Goal: Task Accomplishment & Management: Complete application form

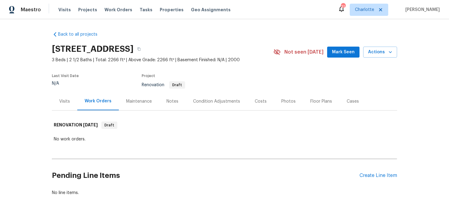
scroll to position [18, 0]
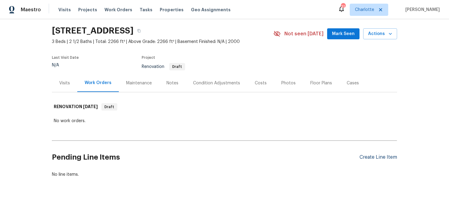
click at [378, 158] on div "Create Line Item" at bounding box center [378, 158] width 38 height 6
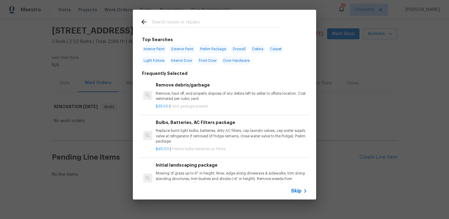
click at [296, 191] on span "Skip" at bounding box center [296, 191] width 10 height 6
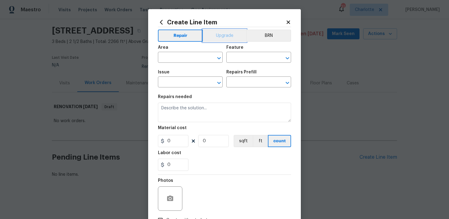
click at [219, 38] on button "Upgrade" at bounding box center [225, 36] width 44 height 12
click at [183, 58] on input "text" at bounding box center [182, 57] width 48 height 9
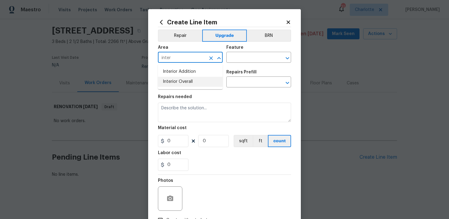
click at [182, 83] on li "Interior Overall" at bounding box center [190, 82] width 65 height 10
type input "Interior Overall"
click at [237, 58] on input "text" at bounding box center [250, 57] width 48 height 9
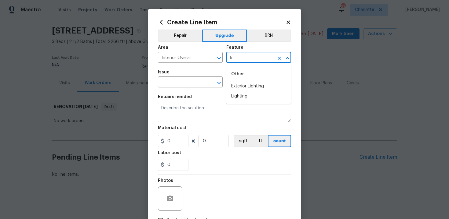
type input "l"
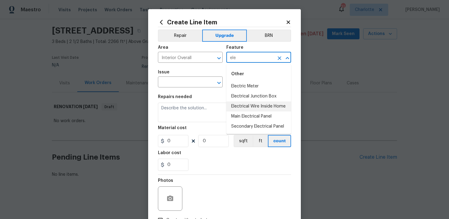
click at [253, 107] on li "Electrical Wire Inside Home" at bounding box center [258, 107] width 65 height 10
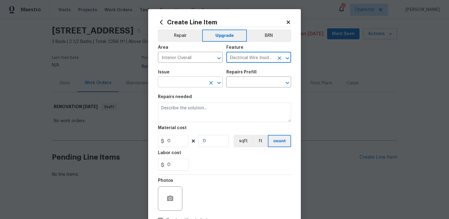
type input "Electrical Wire Inside Home"
click at [173, 84] on input "text" at bounding box center [182, 82] width 48 height 9
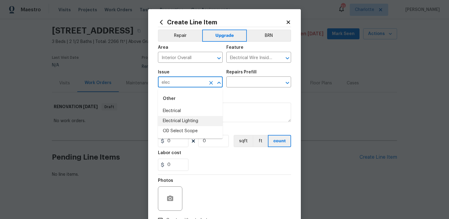
click at [186, 118] on li "Electrical Lighting" at bounding box center [190, 121] width 65 height 10
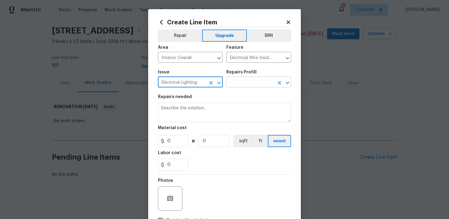
type input "Electrical Lighting"
click at [236, 85] on input "text" at bounding box center [250, 82] width 48 height 9
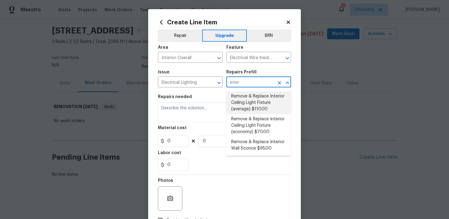
click at [241, 102] on li "Remove & Replace Interior Ceiling Light Fixture (average) $110.00" at bounding box center [258, 103] width 65 height 23
type input "Remove & Replace Interior Ceiling Light Fixture (average) $110.00"
type textarea "Remove the existing interior ceiling light fixture and replace it with new AVER…"
type input "110"
type input "1"
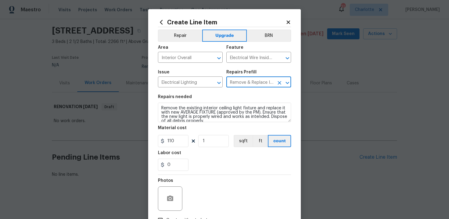
type input "Remove & Replace Interior Ceiling Light Fixture (average) $110.00"
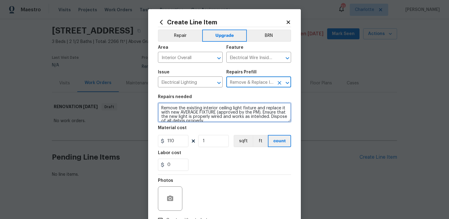
click at [159, 108] on textarea "Remove the existing interior ceiling light fixture and replace it with new AVER…" at bounding box center [224, 113] width 133 height 20
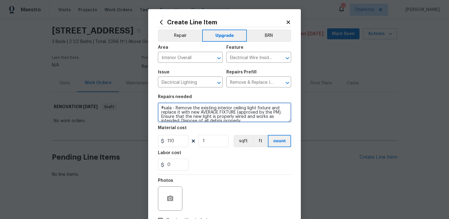
type textarea "#sala - Remove the existing interior ceiling light fixture and replace it with …"
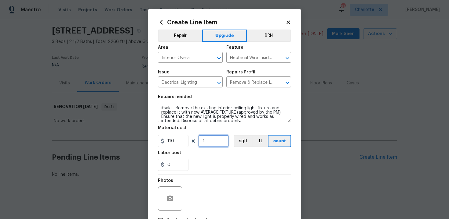
click at [220, 143] on input "1" at bounding box center [213, 141] width 31 height 12
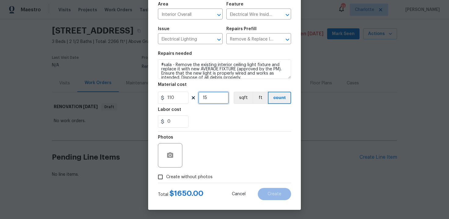
type input "15"
click at [187, 177] on span "Create without photos" at bounding box center [189, 177] width 46 height 6
click at [166, 177] on input "Create without photos" at bounding box center [160, 178] width 12 height 12
checkbox input "true"
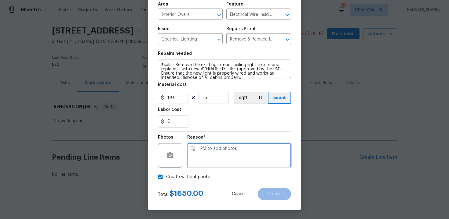
click at [233, 144] on textarea at bounding box center [239, 155] width 104 height 24
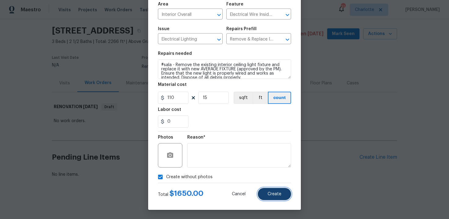
click at [279, 197] on button "Create" at bounding box center [274, 194] width 33 height 12
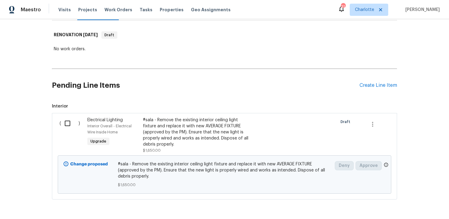
scroll to position [97, 0]
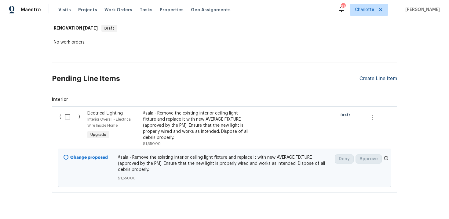
click at [381, 79] on div "Create Line Item" at bounding box center [378, 79] width 38 height 6
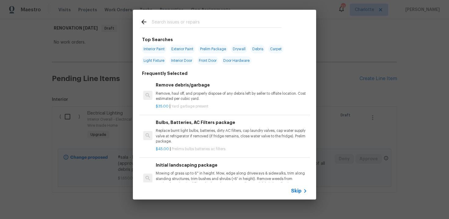
click at [295, 191] on span "Skip" at bounding box center [296, 191] width 10 height 6
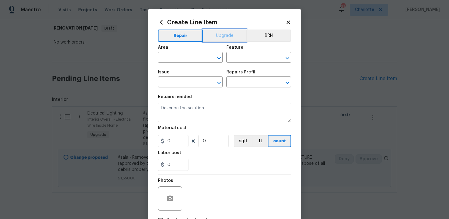
click at [224, 36] on button "Upgrade" at bounding box center [225, 36] width 44 height 12
click at [196, 60] on input "text" at bounding box center [182, 57] width 48 height 9
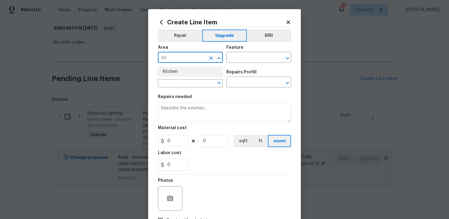
click at [183, 72] on li "Kitchen" at bounding box center [190, 72] width 65 height 10
type input "Kitchen"
click at [238, 56] on input "text" at bounding box center [250, 57] width 48 height 9
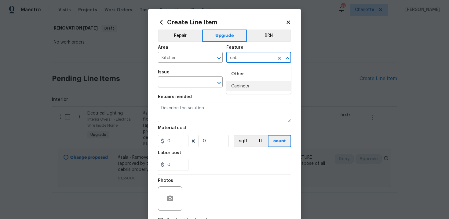
click at [242, 85] on li "Cabinets" at bounding box center [258, 86] width 65 height 10
type input "Cabinets"
click at [184, 86] on input "text" at bounding box center [182, 82] width 48 height 9
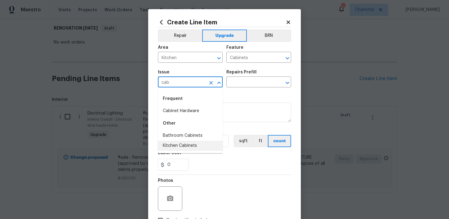
click at [192, 141] on li "Kitchen Cabinets" at bounding box center [190, 146] width 65 height 10
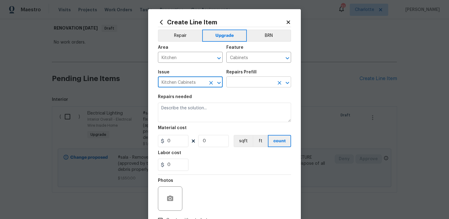
type input "Kitchen Cabinets"
click at [253, 80] on input "text" at bounding box center [250, 82] width 48 height 9
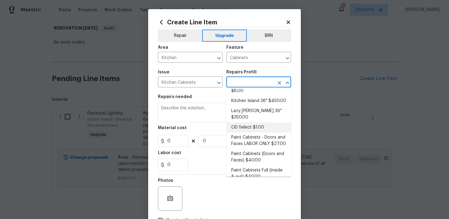
scroll to position [90, 0]
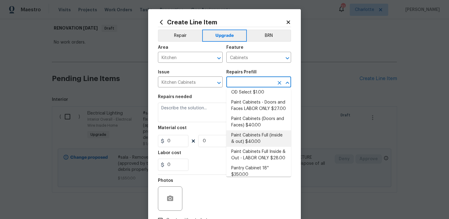
click at [255, 131] on li "Paint Cabinets Full (inside & out) $40.00" at bounding box center [258, 139] width 65 height 16
type input "Paint Cabinets Full (inside & out) $40.00"
type textarea "Prep, sand, mask and apply 2 coats of paint to the kitchen cabinet doors, inter…"
type input "40"
type input "1"
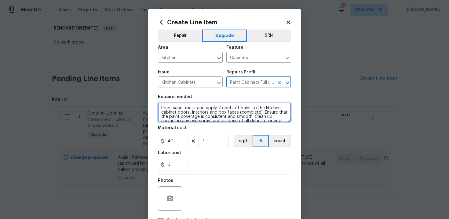
click at [160, 108] on textarea "Prep, sand, mask and apply 2 coats of paint to the kitchen cabinet doors, inter…" at bounding box center [224, 113] width 133 height 20
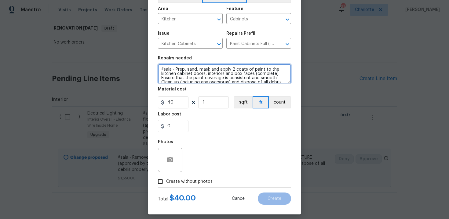
type textarea "#sala - Prep, sand, mask and apply 2 coats of paint to the kitchen cabinet door…"
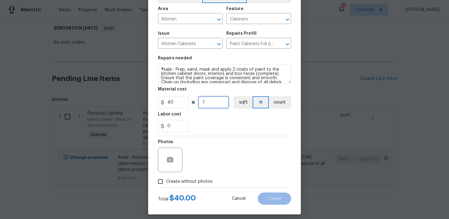
click at [213, 107] on input "1" at bounding box center [213, 102] width 31 height 12
type input "60"
click at [221, 146] on div "Photos" at bounding box center [224, 156] width 133 height 40
click at [187, 182] on span "Create without photos" at bounding box center [189, 182] width 46 height 6
click at [166, 182] on input "Create without photos" at bounding box center [160, 182] width 12 height 12
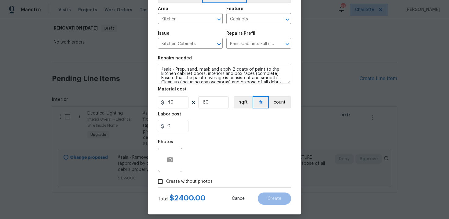
checkbox input "true"
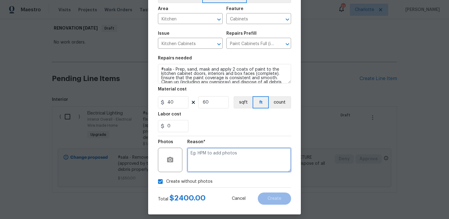
click at [222, 159] on textarea at bounding box center [239, 160] width 104 height 24
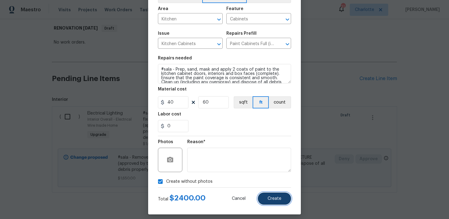
click at [274, 203] on button "Create" at bounding box center [274, 199] width 33 height 12
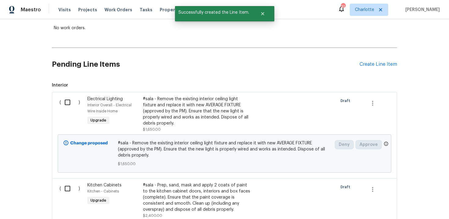
scroll to position [120, 0]
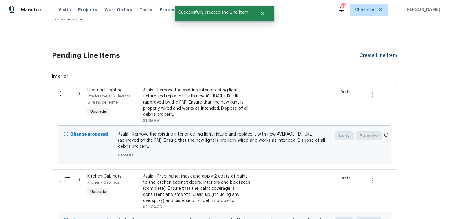
click at [382, 56] on div "Create Line Item" at bounding box center [378, 56] width 38 height 6
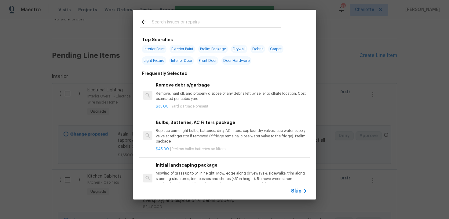
click at [296, 194] on span "Skip" at bounding box center [296, 191] width 10 height 6
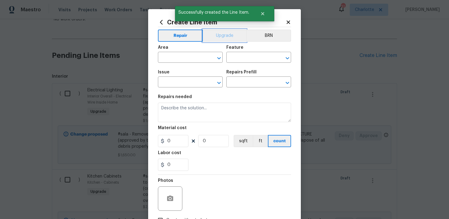
click at [223, 37] on button "Upgrade" at bounding box center [225, 36] width 44 height 12
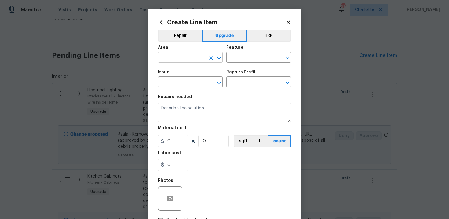
click at [193, 55] on input "text" at bounding box center [182, 57] width 48 height 9
click at [180, 71] on li "Kitchen" at bounding box center [190, 72] width 65 height 10
type input "Kitchen"
click at [245, 56] on input "text" at bounding box center [250, 57] width 48 height 9
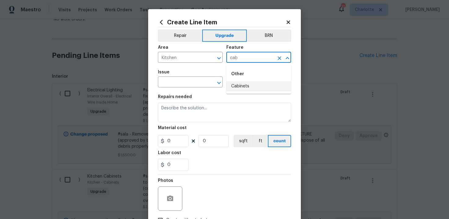
click at [245, 85] on li "Cabinets" at bounding box center [258, 86] width 65 height 10
type input "Cabinets"
click at [181, 81] on input "text" at bounding box center [182, 82] width 48 height 9
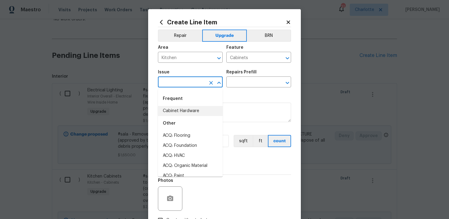
click at [184, 106] on li "Cabinet Hardware" at bounding box center [190, 111] width 65 height 10
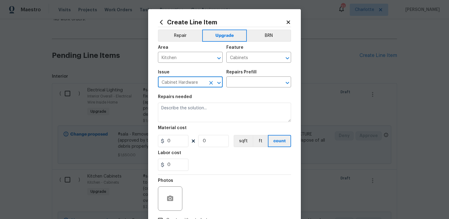
type input "Cabinet Hardware"
click at [252, 83] on input "text" at bounding box center [250, 82] width 48 height 9
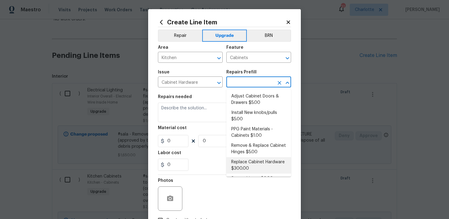
click at [248, 166] on li "Replace Cabinet Hardware $300.00" at bounding box center [258, 165] width 65 height 16
type input "Replace Cabinet Hardware $300.00"
type textarea "Replace cabinet hardware with new hinges and pulls. HPM to provide specs"
type input "300"
type input "1"
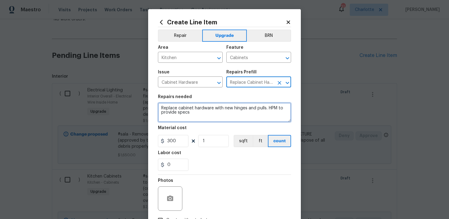
click at [158, 106] on textarea "Replace cabinet hardware with new hinges and pulls. HPM to provide specs" at bounding box center [224, 113] width 133 height 20
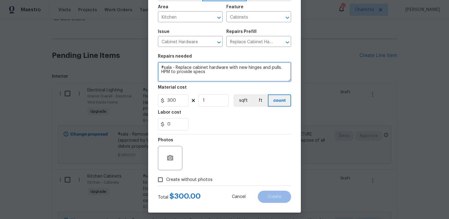
scroll to position [44, 0]
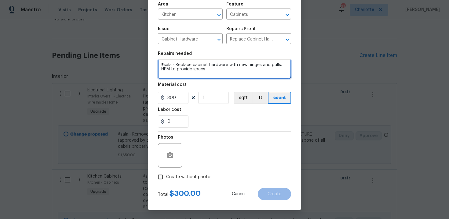
type textarea "#sala - Replace cabinet hardware with new hinges and pulls. HPM to provide specs"
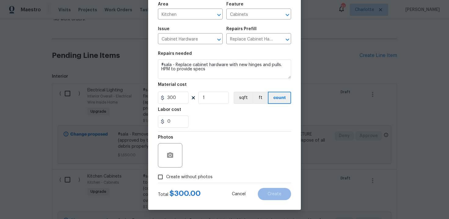
click at [190, 180] on span "Create without photos" at bounding box center [189, 177] width 46 height 6
click at [166, 180] on input "Create without photos" at bounding box center [160, 178] width 12 height 12
checkbox input "true"
click at [232, 142] on div "Reason*" at bounding box center [239, 139] width 104 height 8
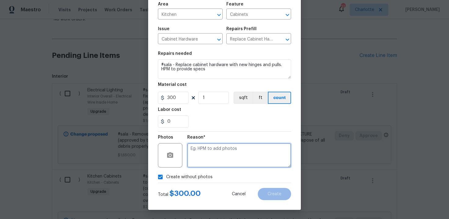
click at [241, 157] on textarea at bounding box center [239, 155] width 104 height 24
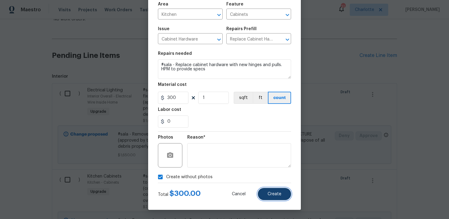
click at [282, 197] on button "Create" at bounding box center [274, 194] width 33 height 12
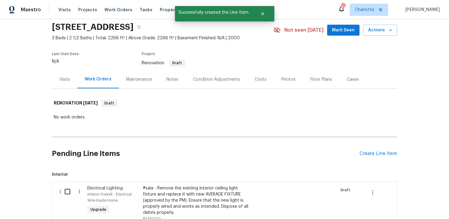
scroll to position [120, 0]
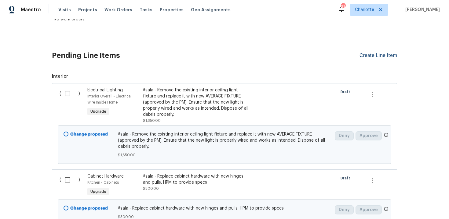
click at [377, 55] on div "Create Line Item" at bounding box center [378, 56] width 38 height 6
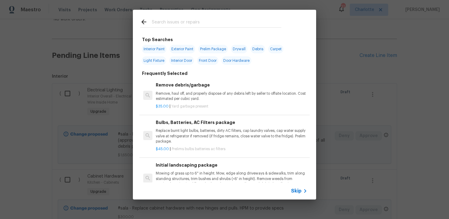
click at [296, 190] on span "Skip" at bounding box center [296, 191] width 10 height 6
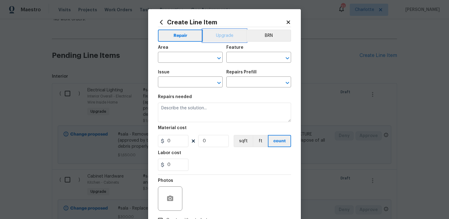
click at [223, 41] on button "Upgrade" at bounding box center [225, 36] width 44 height 12
click at [194, 57] on input "text" at bounding box center [182, 57] width 48 height 9
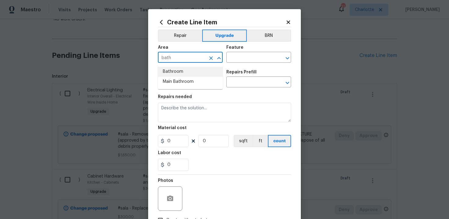
click at [196, 73] on li "Bathroom" at bounding box center [190, 72] width 65 height 10
type input "Bathroom"
click at [240, 60] on input "text" at bounding box center [250, 57] width 48 height 9
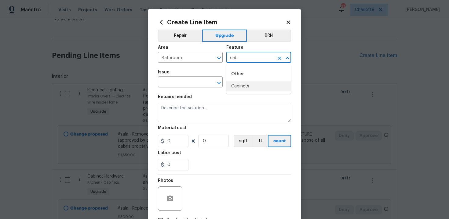
click at [244, 84] on li "Cabinets" at bounding box center [258, 86] width 65 height 10
type input "Cabinets"
click at [187, 86] on input "text" at bounding box center [182, 82] width 48 height 9
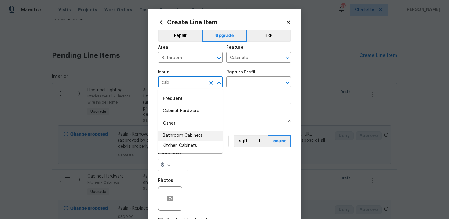
click at [193, 135] on li "Bathroom Cabinets" at bounding box center [190, 136] width 65 height 10
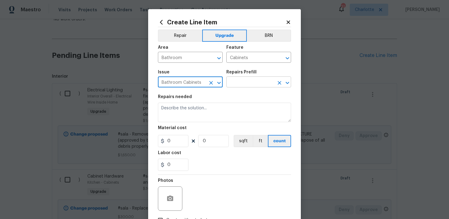
type input "Bathroom Cabinets"
click at [252, 82] on input "text" at bounding box center [250, 82] width 48 height 9
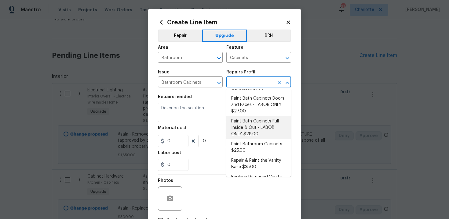
scroll to position [115, 0]
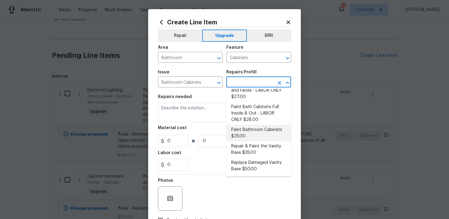
click at [248, 134] on li "Paint Bathroom Cabinets $25.00" at bounding box center [258, 133] width 65 height 16
type input "Paint Bathroom Cabinets $25.00"
type textarea "Prep, sand, mask and apply 2 coats of paint to the bathroom cabinet doors, inte…"
type input "25"
type input "1"
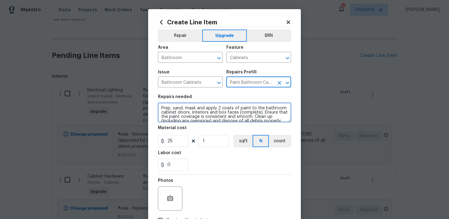
click at [159, 107] on textarea "Prep, sand, mask and apply 2 coats of paint to the bathroom cabinet doors, inte…" at bounding box center [224, 113] width 133 height 20
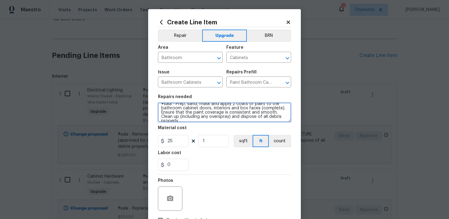
click at [283, 119] on textarea "#sala - Prep, sand, mask and apply 2 coats of paint to the bathroom cabinet doo…" at bounding box center [224, 113] width 133 height 20
paste textarea "Both full bathrooms"
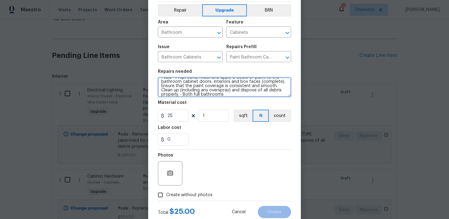
scroll to position [44, 0]
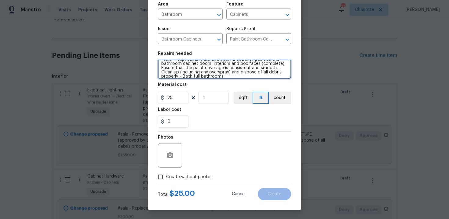
type textarea "#sala - Prep, sand, mask and apply 2 coats of paint to the bathroom cabinet doo…"
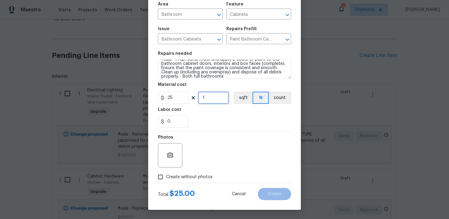
click at [210, 100] on input "1" at bounding box center [213, 98] width 31 height 12
type input "30"
click at [182, 180] on span "Create without photos" at bounding box center [189, 177] width 46 height 6
click at [166, 180] on input "Create without photos" at bounding box center [160, 178] width 12 height 12
checkbox input "true"
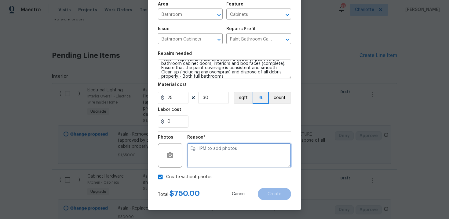
click at [214, 161] on textarea at bounding box center [239, 155] width 104 height 24
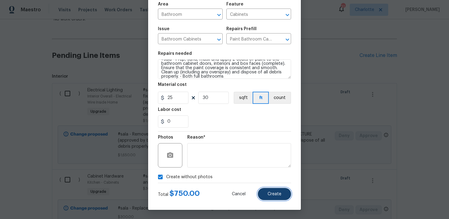
click at [274, 193] on span "Create" at bounding box center [274, 194] width 14 height 5
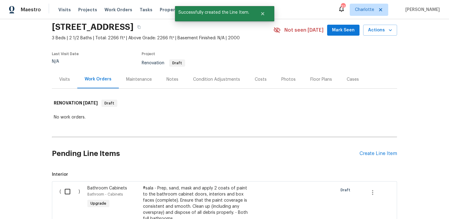
scroll to position [120, 0]
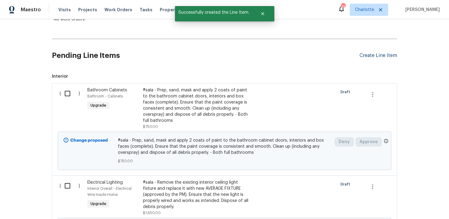
click at [387, 56] on div "Create Line Item" at bounding box center [378, 56] width 38 height 6
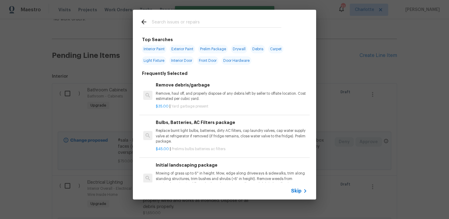
click at [298, 190] on span "Skip" at bounding box center [296, 191] width 10 height 6
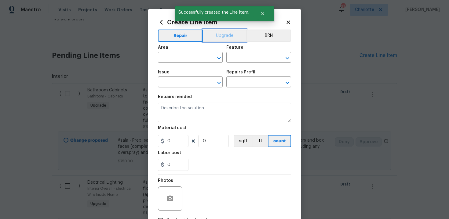
click at [220, 35] on button "Upgrade" at bounding box center [225, 36] width 44 height 12
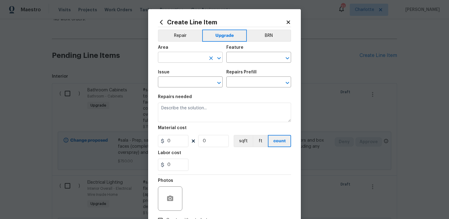
click at [183, 61] on input "text" at bounding box center [182, 57] width 48 height 9
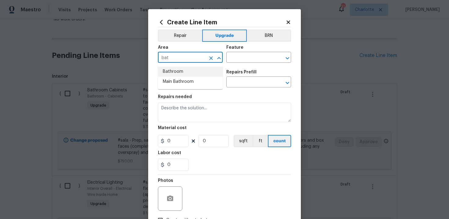
click at [182, 72] on li "Bathroom" at bounding box center [190, 72] width 65 height 10
type input "Bathroom"
click at [234, 55] on input "text" at bounding box center [250, 57] width 48 height 9
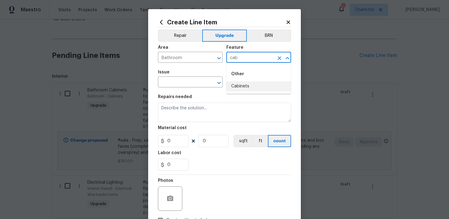
click at [238, 85] on li "Cabinets" at bounding box center [258, 86] width 65 height 10
type input "Cabinets"
click at [179, 80] on input "text" at bounding box center [182, 82] width 48 height 9
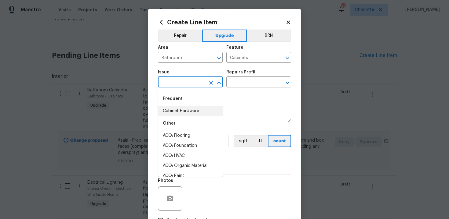
click at [185, 112] on li "Cabinet Hardware" at bounding box center [190, 111] width 65 height 10
type input "Cabinet Hardware"
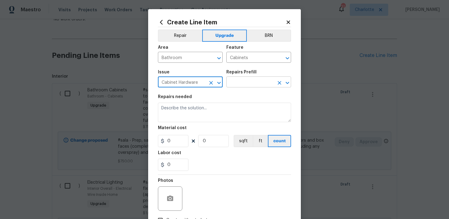
click at [249, 85] on input "text" at bounding box center [250, 82] width 48 height 9
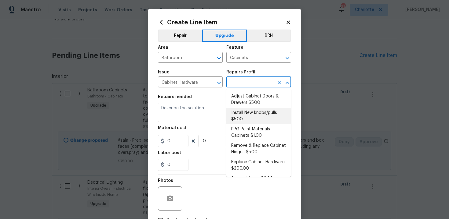
click at [249, 112] on li "Install New knobs/pulls $5.00" at bounding box center [258, 116] width 65 height 16
type input "Install New knobs/pulls $5.00"
type textarea "Remove the existing cabinet pulls/handles if present; prep and drill for new ca…"
type input "5"
type input "1"
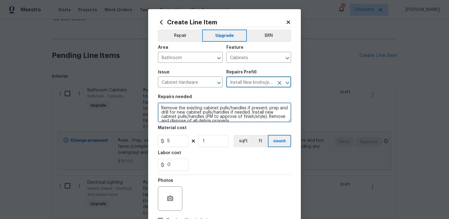
click at [159, 107] on textarea "Remove the existing cabinet pulls/handles if present; prep and drill for new ca…" at bounding box center [224, 113] width 133 height 20
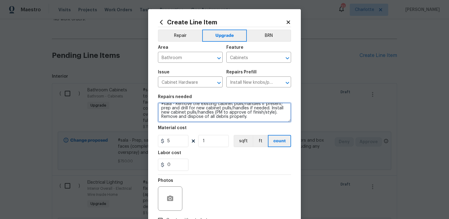
click at [255, 120] on textarea "#sala - Remove the existing cabinet pulls/handles if present; prep and drill fo…" at bounding box center [224, 113] width 133 height 20
paste textarea "Both full bathrooms"
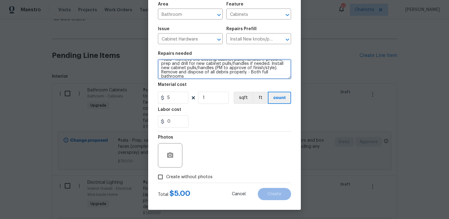
type textarea "#sala - Remove the existing cabinet pulls/handles if present; prep and drill fo…"
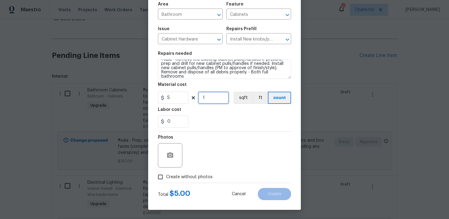
click at [211, 101] on input "1" at bounding box center [213, 98] width 31 height 12
type input "20"
click at [190, 175] on span "Create without photos" at bounding box center [189, 177] width 46 height 6
click at [166, 175] on input "Create without photos" at bounding box center [160, 178] width 12 height 12
checkbox input "true"
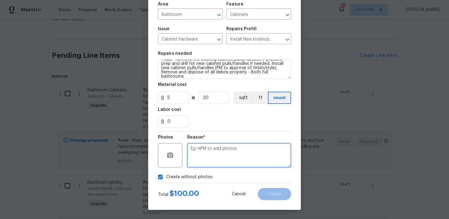
click at [218, 158] on textarea at bounding box center [239, 155] width 104 height 24
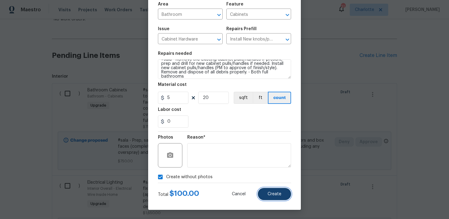
click at [284, 196] on button "Create" at bounding box center [274, 194] width 33 height 12
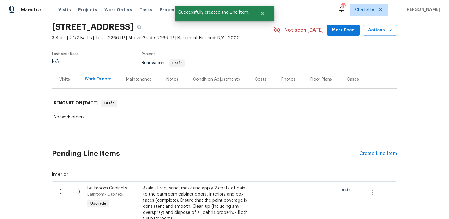
scroll to position [120, 0]
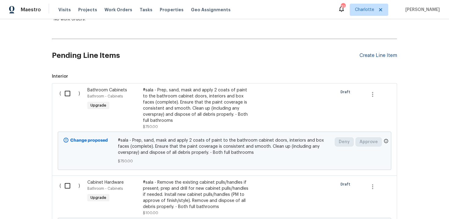
click at [377, 56] on div "Create Line Item" at bounding box center [378, 56] width 38 height 6
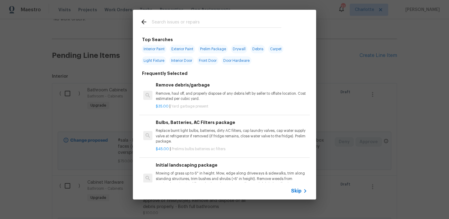
click at [294, 189] on span "Skip" at bounding box center [296, 191] width 10 height 6
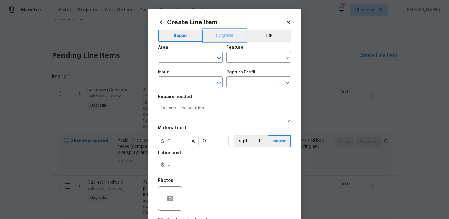
click at [222, 35] on button "Upgrade" at bounding box center [225, 36] width 44 height 12
click at [185, 58] on input "text" at bounding box center [182, 57] width 48 height 9
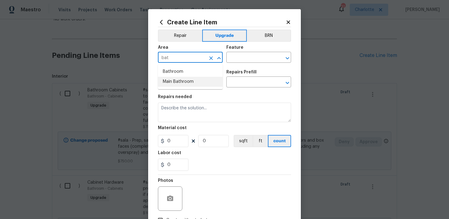
click at [181, 80] on li "Main Bathroom" at bounding box center [190, 82] width 65 height 10
type input "Main Bathroom"
click at [247, 59] on input "text" at bounding box center [250, 57] width 48 height 9
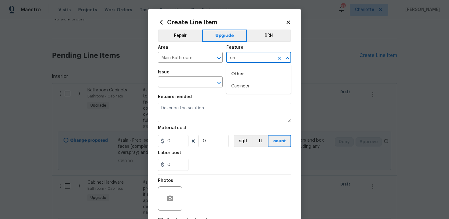
type input "c"
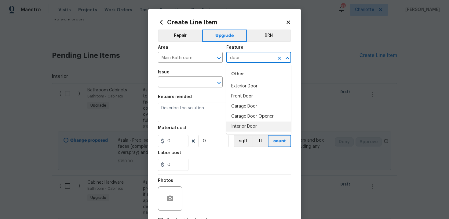
click at [251, 128] on li "Interior Door" at bounding box center [258, 127] width 65 height 10
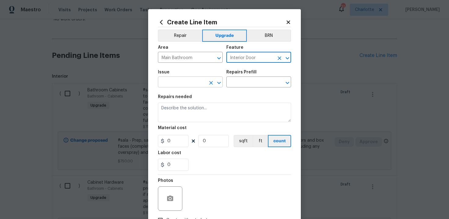
type input "Interior Door"
click at [186, 80] on input "text" at bounding box center [182, 82] width 48 height 9
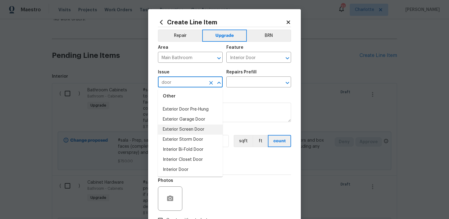
scroll to position [32, 0]
click at [181, 149] on li "Interior Door" at bounding box center [190, 149] width 65 height 10
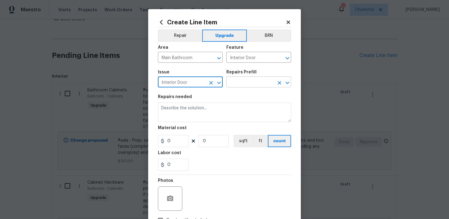
type input "Interior Door"
click at [248, 79] on input "text" at bounding box center [250, 82] width 48 height 9
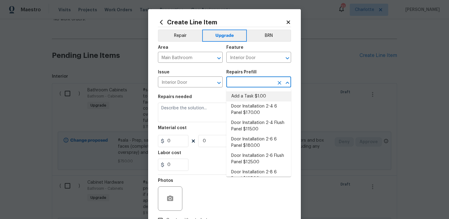
click at [250, 97] on li "Add a Task $1.00" at bounding box center [258, 97] width 65 height 10
type input "Add a Task $1.00"
type textarea "HPM to detail"
type input "1"
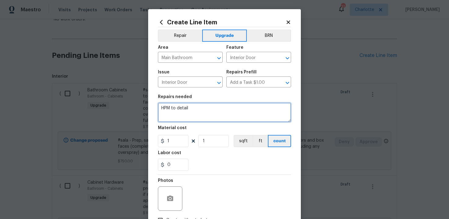
drag, startPoint x: 161, startPoint y: 110, endPoint x: 210, endPoint y: 110, distance: 48.8
click at [210, 110] on textarea "HPM to detail" at bounding box center [224, 113] width 133 height 20
paste textarea "Replace Shower Door"
type textarea "#sala - Replace Shower Door"
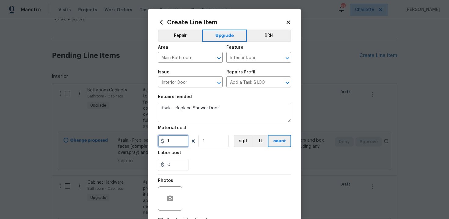
click at [179, 142] on input "1" at bounding box center [173, 141] width 31 height 12
type input "850"
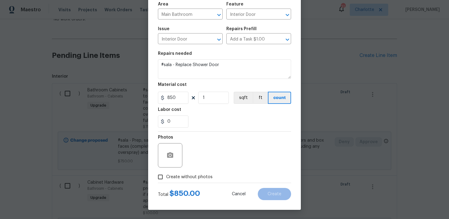
click at [185, 179] on span "Create without photos" at bounding box center [189, 177] width 46 height 6
click at [166, 179] on input "Create without photos" at bounding box center [160, 178] width 12 height 12
checkbox input "true"
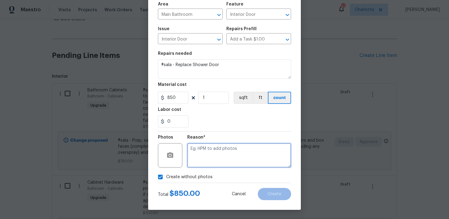
click at [203, 165] on textarea at bounding box center [239, 155] width 104 height 24
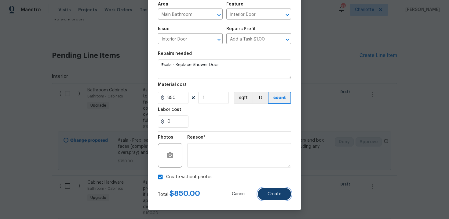
click at [283, 195] on button "Create" at bounding box center [274, 194] width 33 height 12
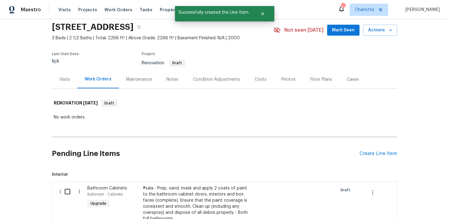
scroll to position [120, 0]
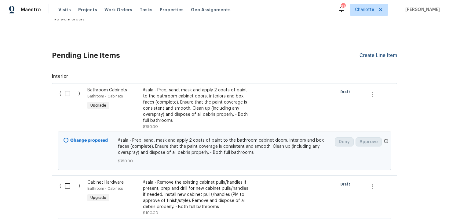
click at [383, 56] on div "Create Line Item" at bounding box center [378, 56] width 38 height 6
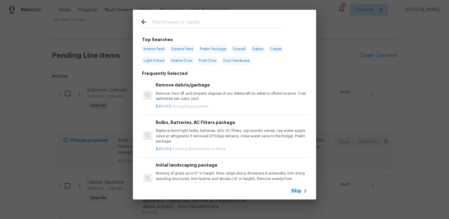
click at [297, 192] on span "Skip" at bounding box center [296, 191] width 10 height 6
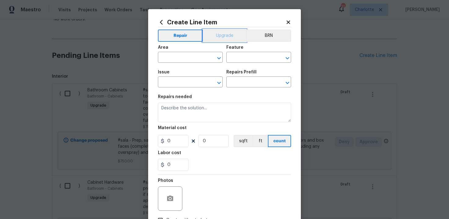
click at [222, 32] on button "Upgrade" at bounding box center [225, 36] width 44 height 12
click at [193, 54] on input "text" at bounding box center [182, 57] width 48 height 9
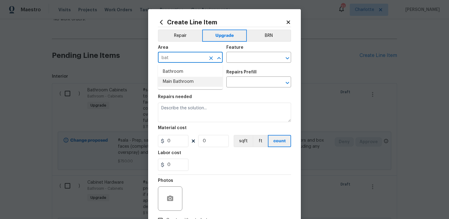
click at [193, 82] on li "Main Bathroom" at bounding box center [190, 82] width 65 height 10
type input "Main Bathroom"
click at [232, 60] on input "text" at bounding box center [250, 57] width 48 height 9
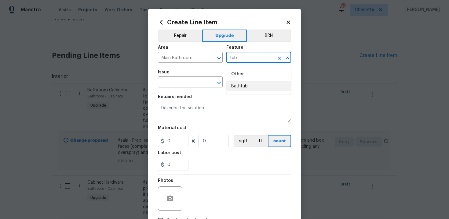
click at [236, 88] on li "Bathtub" at bounding box center [258, 86] width 65 height 10
type input "Bathtub"
click at [172, 85] on input "text" at bounding box center [182, 82] width 48 height 9
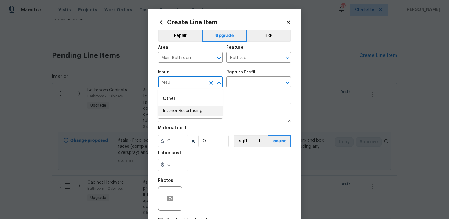
click at [182, 109] on li "Interior Resurfacing" at bounding box center [190, 111] width 65 height 10
type input "Interior Resurfacing"
click at [247, 83] on input "text" at bounding box center [250, 82] width 48 height 9
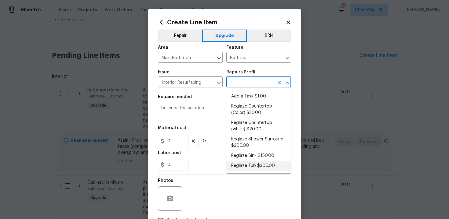
click at [256, 164] on li "Reglaze Tub $300.00" at bounding box center [258, 166] width 65 height 10
type input "Reglaze Tub $300.00"
type textarea "Prep, mask, clean and reglaze the tub (white) both on the in and outer sides. H…"
type input "1"
type input "300"
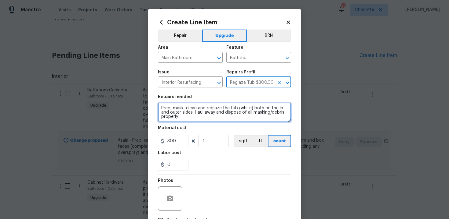
click at [159, 108] on textarea "Prep, mask, clean and reglaze the tub (white) both on the in and outer sides. H…" at bounding box center [224, 113] width 133 height 20
click at [218, 119] on textarea "#sala - Prep, mask, clean and reglaze the tub (white) both on the in and outer …" at bounding box center [224, 113] width 133 height 20
paste textarea "Refinish tub & surround"
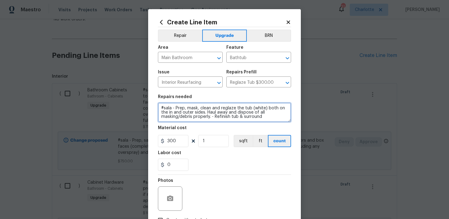
scroll to position [44, 0]
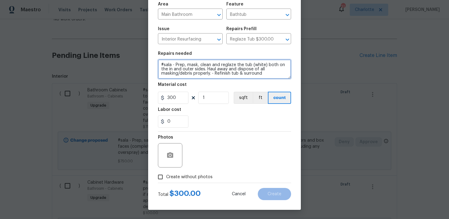
type textarea "#sala - Prep, mask, clean and reglaze the tub (white) both on the in and outer …"
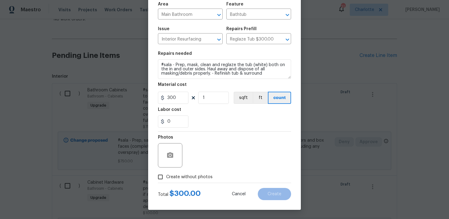
click at [197, 178] on span "Create without photos" at bounding box center [189, 177] width 46 height 6
click at [166, 178] on input "Create without photos" at bounding box center [160, 178] width 12 height 12
checkbox input "true"
click at [238, 143] on div "Reason*" at bounding box center [239, 139] width 104 height 8
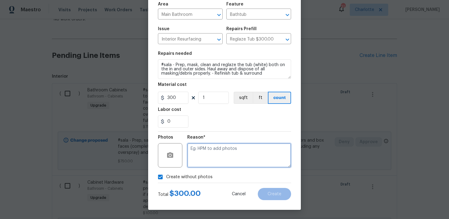
click at [228, 152] on textarea at bounding box center [239, 155] width 104 height 24
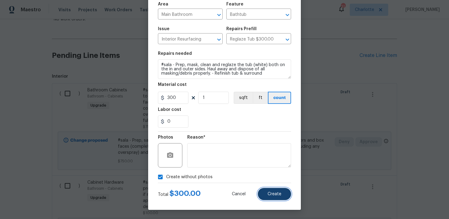
click at [282, 192] on button "Create" at bounding box center [274, 194] width 33 height 12
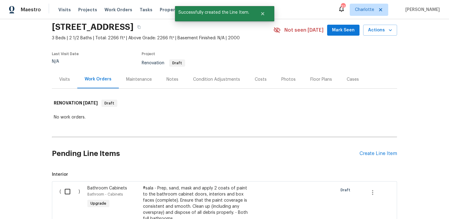
scroll to position [120, 0]
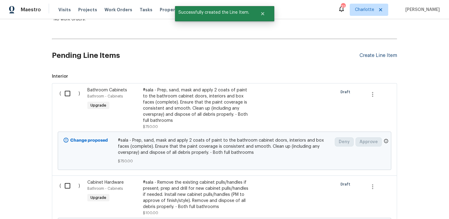
click at [374, 54] on div "Create Line Item" at bounding box center [378, 56] width 38 height 6
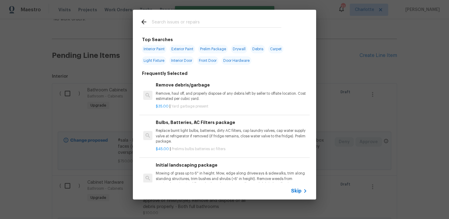
click at [300, 189] on span "Skip" at bounding box center [296, 191] width 10 height 6
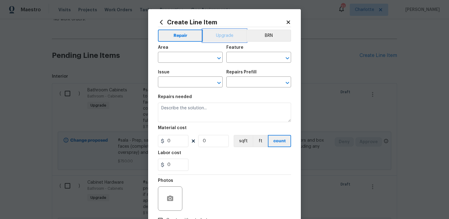
click at [221, 38] on button "Upgrade" at bounding box center [225, 36] width 44 height 12
click at [194, 58] on input "text" at bounding box center [182, 57] width 48 height 9
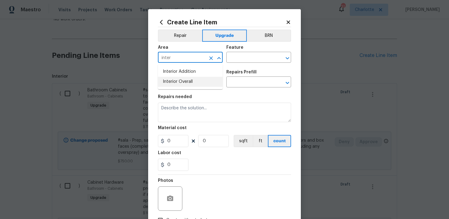
click at [194, 83] on li "Interior Overall" at bounding box center [190, 82] width 65 height 10
type input "Interior Overall"
click at [245, 60] on input "text" at bounding box center [250, 57] width 48 height 9
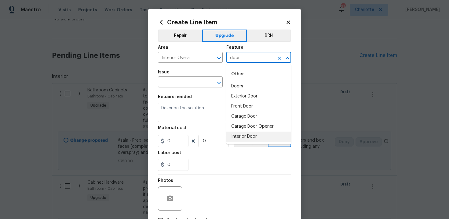
click at [246, 138] on li "Interior Door" at bounding box center [258, 137] width 65 height 10
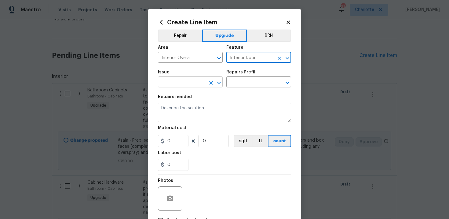
type input "Interior Door"
click at [187, 82] on input "text" at bounding box center [182, 82] width 48 height 9
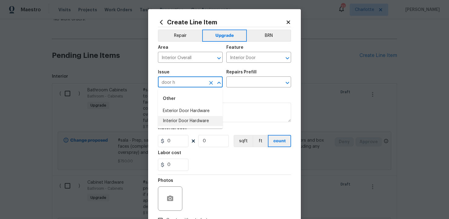
click at [190, 118] on li "Interior Door Hardware" at bounding box center [190, 121] width 65 height 10
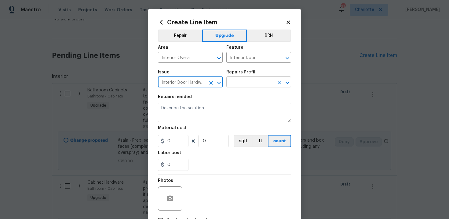
type input "Interior Door Hardware"
click at [245, 81] on input "text" at bounding box center [250, 82] width 48 height 9
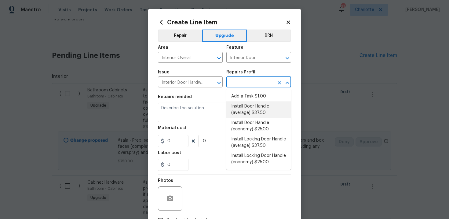
click at [249, 108] on li "Install Door Handle (average) $37.50" at bounding box center [258, 110] width 65 height 16
type input "Install Door Handle (average) $37.50"
type textarea "Remove the existing interior door handle (if present). Install a new (average) …"
type input "37.5"
type input "1"
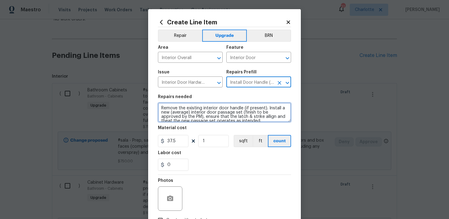
click at [158, 108] on textarea "Remove the existing interior door handle (if present). Install a new (average) …" at bounding box center [224, 113] width 133 height 20
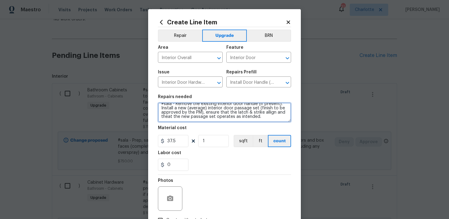
type textarea "#sala - Remove the existing interior door handle (if present). Install a new (a…"
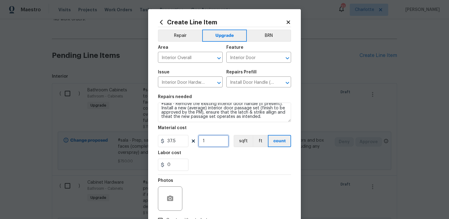
click at [216, 141] on input "1" at bounding box center [213, 141] width 31 height 12
type input "15"
click at [223, 175] on section "Repairs needed #sala - Remove the existing interior door handle (if present). I…" at bounding box center [224, 133] width 133 height 84
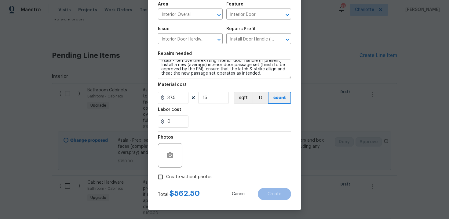
click at [196, 180] on span "Create without photos" at bounding box center [189, 177] width 46 height 6
click at [166, 180] on input "Create without photos" at bounding box center [160, 178] width 12 height 12
checkbox input "true"
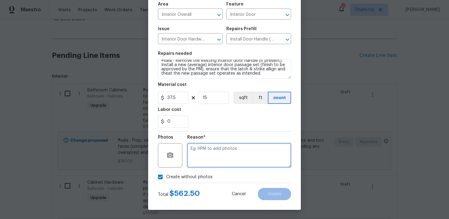
click at [227, 154] on textarea at bounding box center [239, 155] width 104 height 24
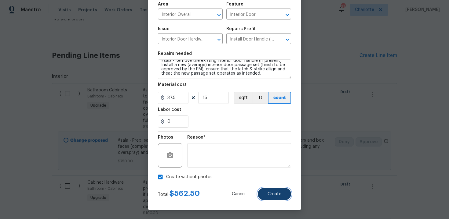
click at [280, 196] on span "Create" at bounding box center [274, 194] width 14 height 5
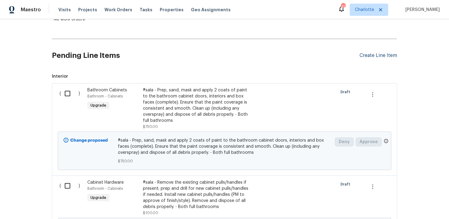
click at [368, 56] on div "Create Line Item" at bounding box center [378, 56] width 38 height 6
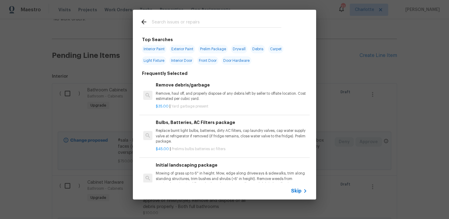
click at [297, 190] on span "Skip" at bounding box center [296, 191] width 10 height 6
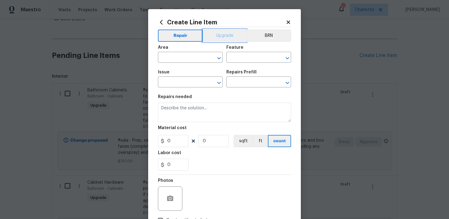
click at [221, 41] on button "Upgrade" at bounding box center [225, 36] width 44 height 12
click at [189, 56] on input "text" at bounding box center [182, 57] width 48 height 9
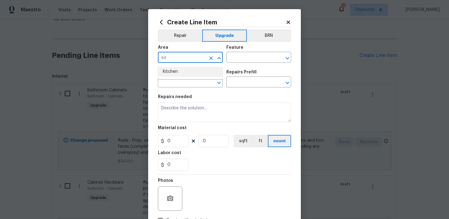
click at [189, 72] on li "Kitchen" at bounding box center [190, 72] width 65 height 10
type input "Kitchen"
click at [243, 58] on input "text" at bounding box center [250, 57] width 48 height 9
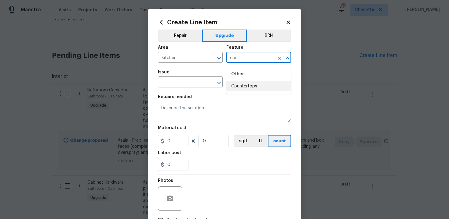
click at [242, 91] on li "Countertops" at bounding box center [258, 86] width 65 height 10
type input "Countertops"
click at [177, 82] on input "text" at bounding box center [182, 82] width 48 height 9
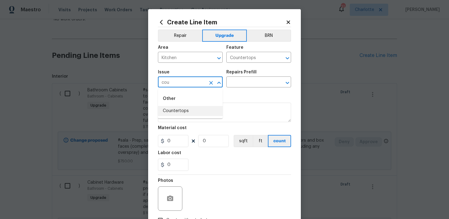
click at [179, 115] on li "Countertops" at bounding box center [190, 111] width 65 height 10
type input "Countertops"
click at [245, 85] on input "text" at bounding box center [250, 82] width 48 height 9
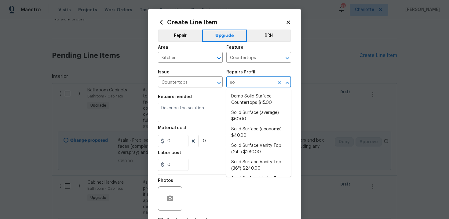
type input "sol"
click at [252, 113] on li "Solid Surface (average) $60.00" at bounding box center [258, 116] width 65 height 16
type input "Solid Surface (average) $60.00"
type textarea "Remove the existing countertops (if present) and prep the area. Install new sol…"
type input "60"
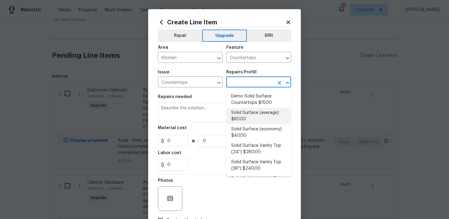
type input "1"
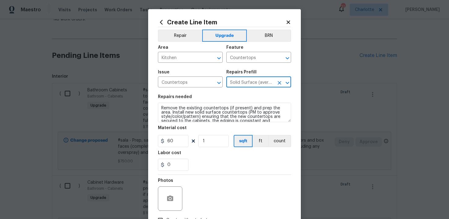
type input "Solid Surface (average) $60.00"
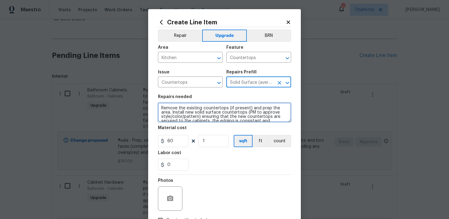
click at [159, 108] on textarea "Remove the existing countertops (if present) and prep the area. Install new sol…" at bounding box center [224, 113] width 133 height 20
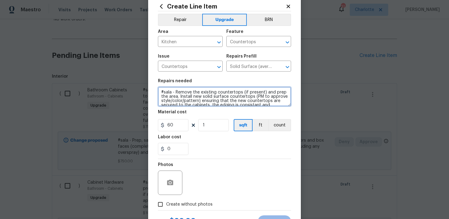
scroll to position [41, 0]
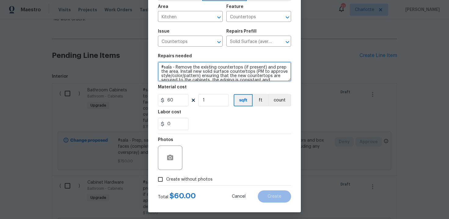
type textarea "#sala - Remove the existing countertops (if present) and prep the area. Install…"
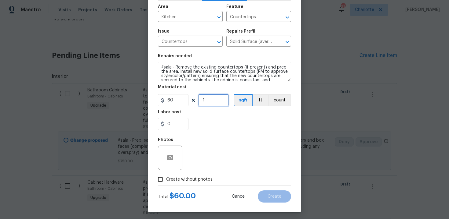
click at [210, 100] on input "1" at bounding box center [213, 100] width 31 height 12
type input "60"
click at [197, 179] on span "Create without photos" at bounding box center [189, 180] width 46 height 6
click at [166, 179] on input "Create without photos" at bounding box center [160, 180] width 12 height 12
checkbox input "true"
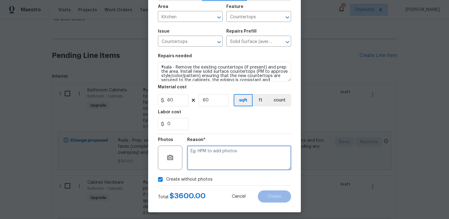
click at [220, 161] on textarea at bounding box center [239, 158] width 104 height 24
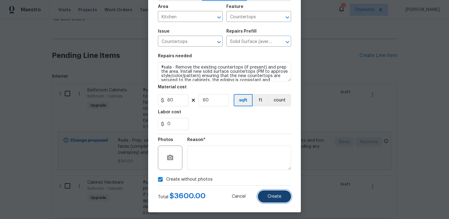
click at [276, 199] on button "Create" at bounding box center [274, 197] width 33 height 12
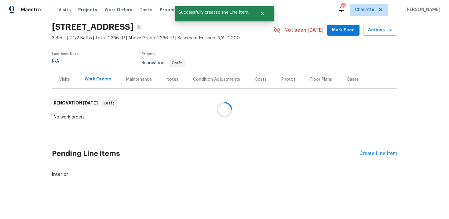
scroll to position [120, 0]
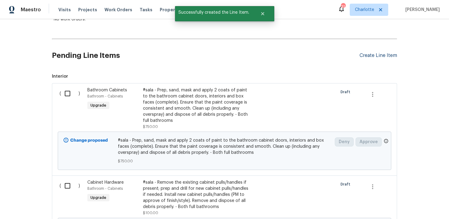
click at [369, 56] on div "Create Line Item" at bounding box center [378, 56] width 38 height 6
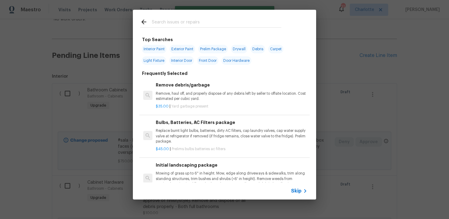
click at [298, 193] on span "Skip" at bounding box center [296, 191] width 10 height 6
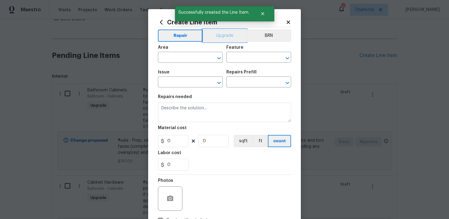
click at [225, 38] on button "Upgrade" at bounding box center [225, 36] width 44 height 12
click at [194, 56] on input "text" at bounding box center [182, 57] width 48 height 9
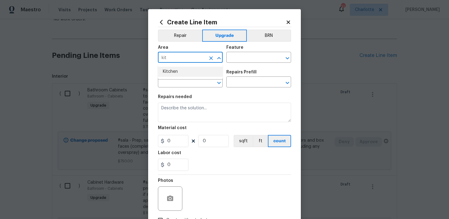
click at [192, 70] on li "Kitchen" at bounding box center [190, 72] width 65 height 10
type input "Kitchen"
click at [236, 60] on input "text" at bounding box center [250, 57] width 48 height 9
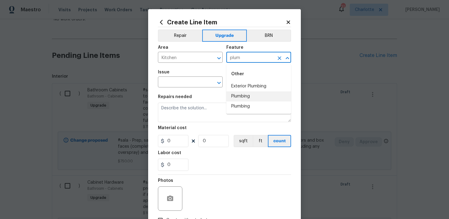
click at [238, 95] on li "Plumbing" at bounding box center [258, 97] width 65 height 10
type input "Plumbing"
click at [185, 83] on input "text" at bounding box center [182, 82] width 48 height 9
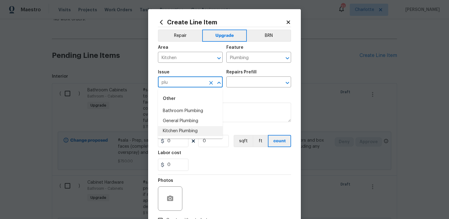
click at [189, 135] on li "Kitchen Plumbing" at bounding box center [190, 131] width 65 height 10
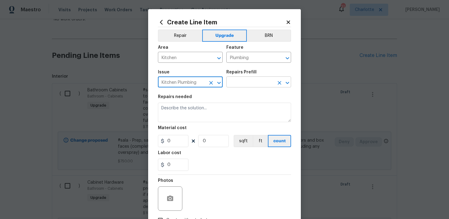
type input "Kitchen Plumbing"
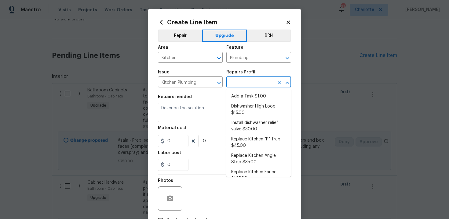
click at [247, 86] on input "text" at bounding box center [250, 82] width 48 height 9
type input "sin"
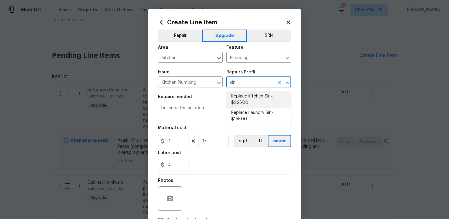
click at [250, 102] on li "Replace Kitchen Sink $225.00" at bounding box center [258, 100] width 65 height 16
type input "Replace Kitchen Sink $225.00"
type textarea "Remove the existing kitchen sink and install a new single or double basin kitch…"
type input "225"
type input "1"
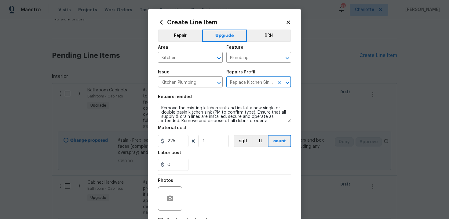
type input "Replace Kitchen Sink $225.00"
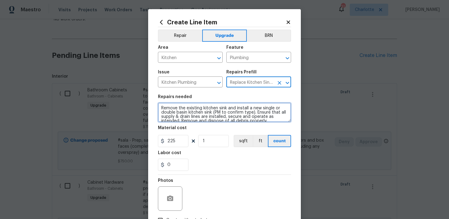
click at [158, 107] on textarea "Remove the existing kitchen sink and install a new single or double basin kitch…" at bounding box center [224, 113] width 133 height 20
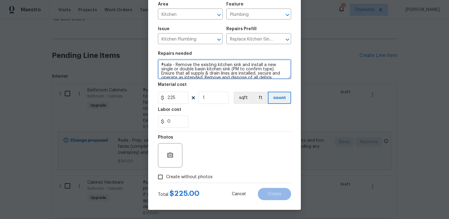
type textarea "#sala - Remove the existing kitchen sink and install a new single or double bas…"
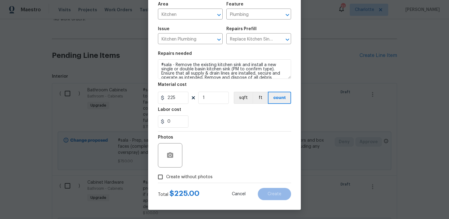
click at [181, 178] on span "Create without photos" at bounding box center [189, 177] width 46 height 6
click at [166, 178] on input "Create without photos" at bounding box center [160, 178] width 12 height 12
checkbox input "true"
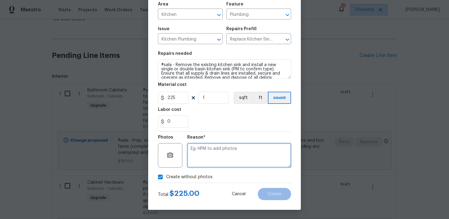
click at [219, 153] on textarea at bounding box center [239, 155] width 104 height 24
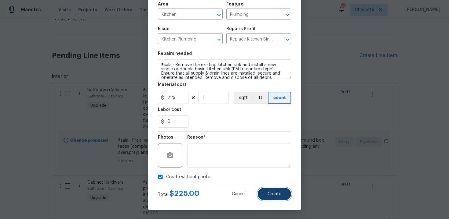
click at [280, 196] on span "Create" at bounding box center [274, 194] width 14 height 5
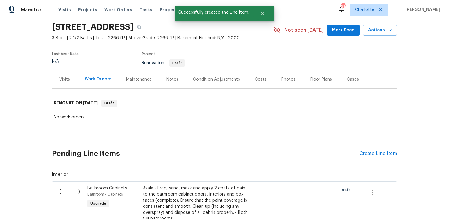
scroll to position [120, 0]
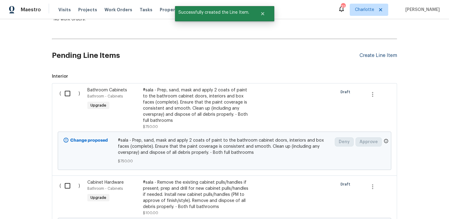
click at [384, 56] on div "Create Line Item" at bounding box center [378, 56] width 38 height 6
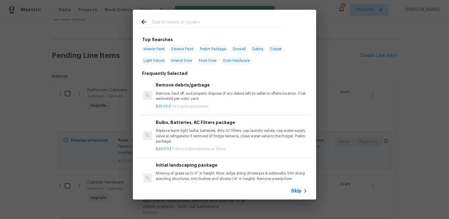
click at [298, 190] on span "Skip" at bounding box center [296, 191] width 10 height 6
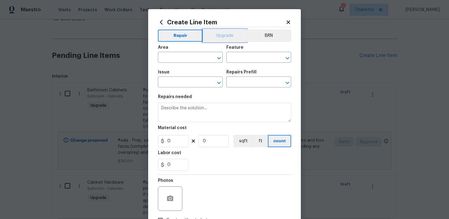
click at [223, 36] on button "Upgrade" at bounding box center [225, 36] width 44 height 12
click at [179, 61] on input "text" at bounding box center [182, 57] width 48 height 9
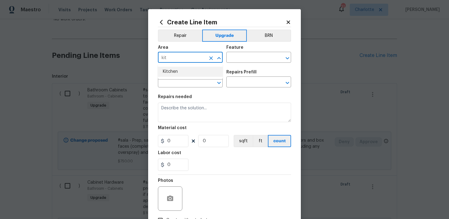
click at [178, 74] on li "Kitchen" at bounding box center [190, 72] width 65 height 10
type input "Kitchen"
click at [242, 59] on input "text" at bounding box center [250, 57] width 48 height 9
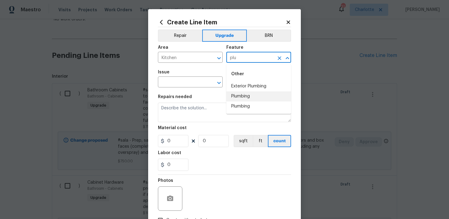
click at [244, 96] on li "Plumbing" at bounding box center [258, 97] width 65 height 10
type input "Plumbing"
click at [190, 85] on input "text" at bounding box center [182, 82] width 48 height 9
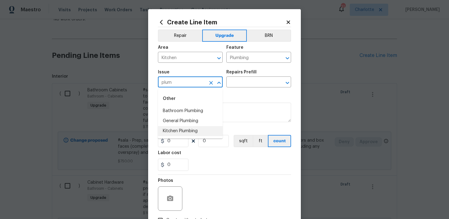
click at [183, 130] on li "Kitchen Plumbing" at bounding box center [190, 131] width 65 height 10
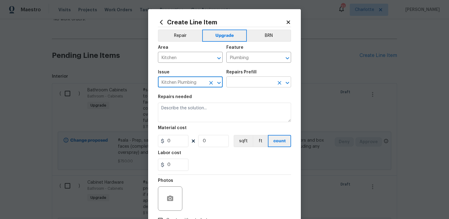
type input "Kitchen Plumbing"
click at [240, 86] on input "text" at bounding box center [250, 82] width 48 height 9
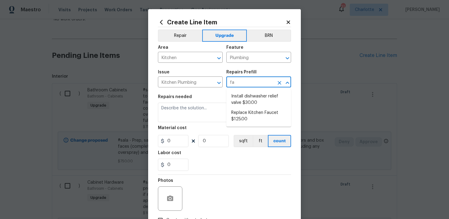
type input "fau"
click at [244, 101] on li "Replace Kitchen Faucet $125.00" at bounding box center [258, 100] width 65 height 16
type input "Replace Kitchen Faucet $125.00"
type textarea "Remove the existing kitchen faucet, prep the area and install a new kitchen fau…"
type input "125"
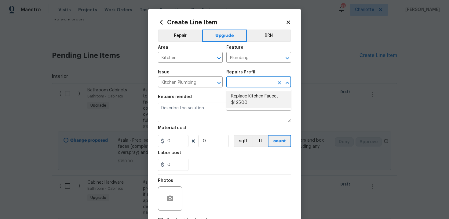
type input "1"
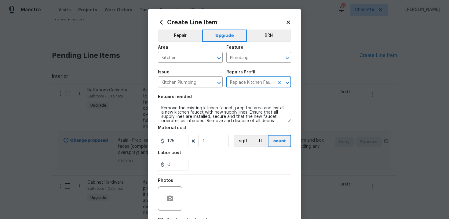
type input "Replace Kitchen Faucet $125.00"
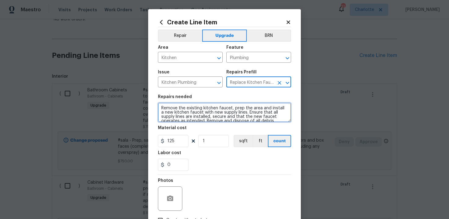
click at [158, 107] on textarea "Remove the existing kitchen faucet, prep the area and install a new kitchen fau…" at bounding box center [224, 113] width 133 height 20
type textarea "#sala - Remove the existing kitchen faucet, prep the area and install a new kit…"
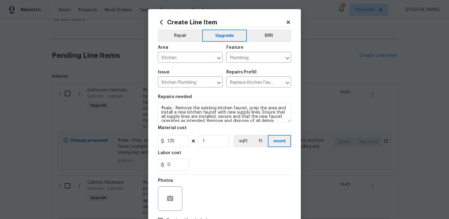
click at [213, 169] on div "0" at bounding box center [224, 165] width 133 height 12
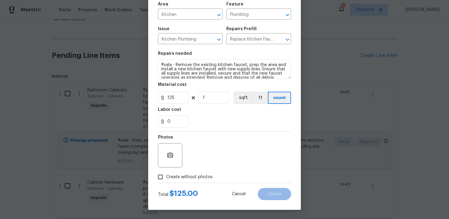
click at [187, 176] on span "Create without photos" at bounding box center [189, 177] width 46 height 6
click at [166, 176] on input "Create without photos" at bounding box center [160, 178] width 12 height 12
checkbox input "true"
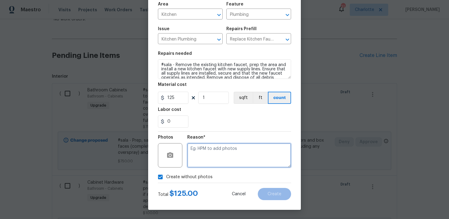
click at [211, 162] on textarea at bounding box center [239, 155] width 104 height 24
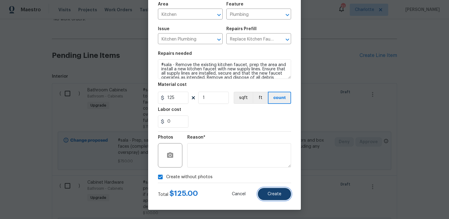
click at [280, 193] on span "Create" at bounding box center [274, 194] width 14 height 5
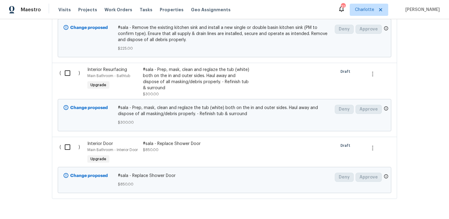
scroll to position [932, 0]
